Goal: Check status: Check status

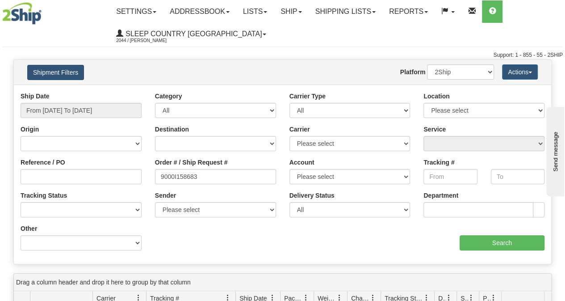
type input "9000I158683"
click at [65, 69] on button "Shipment Filters" at bounding box center [55, 72] width 57 height 15
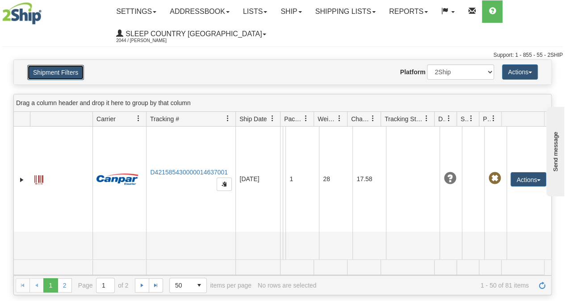
click at [79, 73] on button "Shipment Filters" at bounding box center [55, 72] width 57 height 15
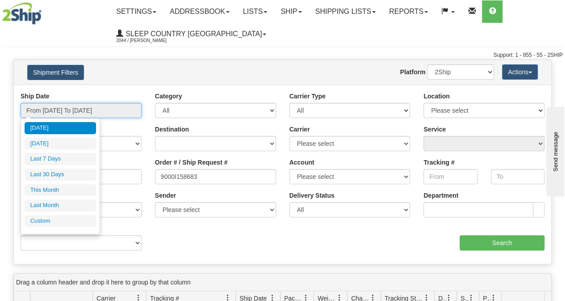
click at [84, 107] on input "From [DATE] To [DATE]" at bounding box center [81, 110] width 121 height 15
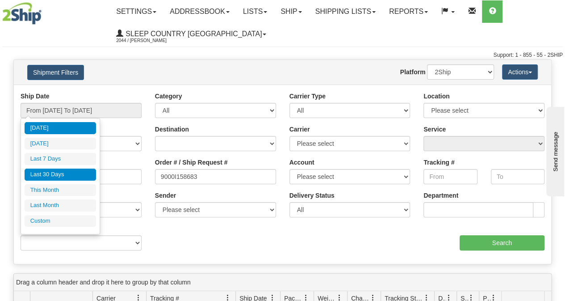
click at [77, 175] on li "Last 30 Days" at bounding box center [60, 174] width 71 height 12
type input "From [DATE] To [DATE]"
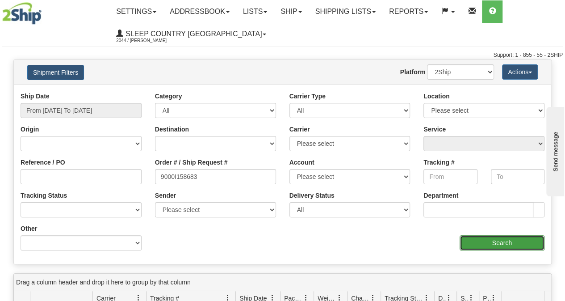
click at [503, 239] on input "Search" at bounding box center [502, 242] width 85 height 15
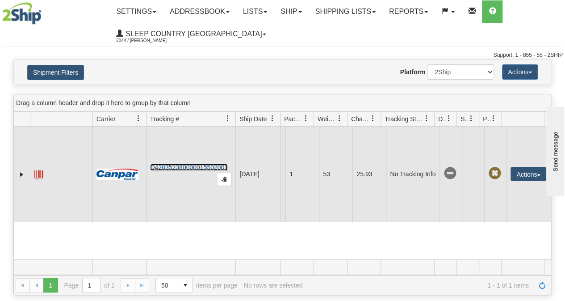
click at [165, 164] on link "D420352380000015502001" at bounding box center [189, 167] width 78 height 7
